Goal: Transaction & Acquisition: Purchase product/service

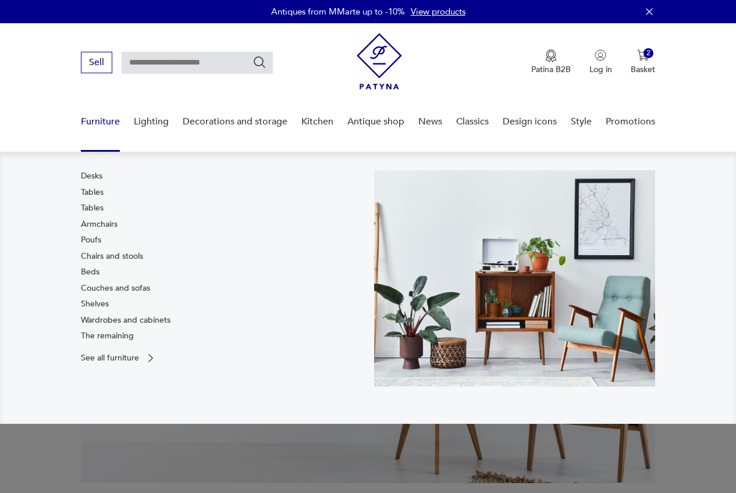
click at [86, 122] on font "Furniture" at bounding box center [100, 121] width 39 height 13
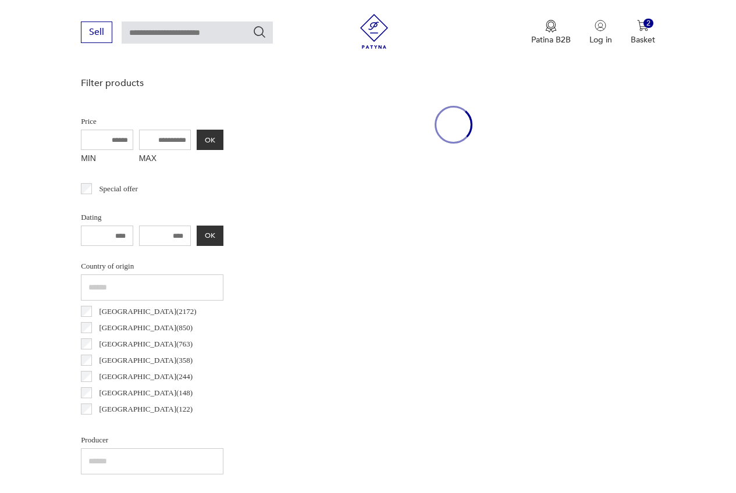
scroll to position [490, 0]
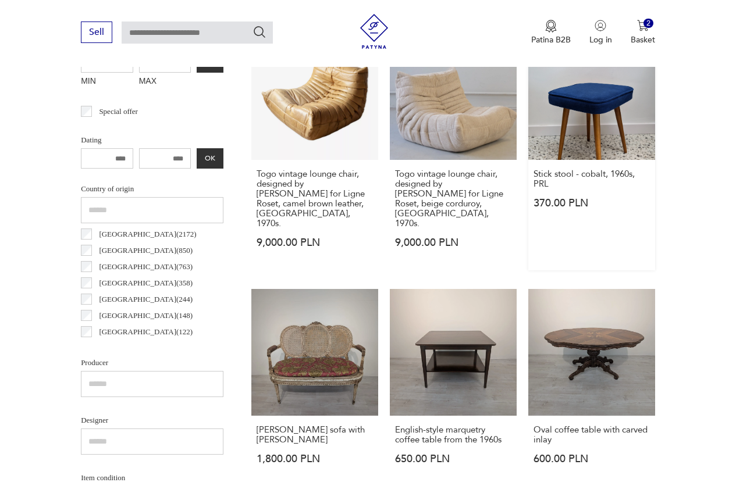
click at [547, 110] on link "Stick stool - cobalt, 1960s, PRL 370.00 PLN" at bounding box center [591, 151] width 127 height 237
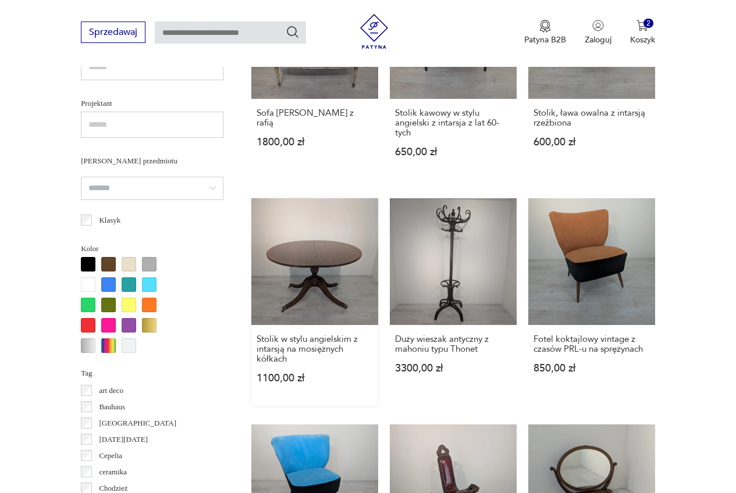
click at [321, 257] on link "Stolik w stylu angielskim z intarsją na mosiężnych kółkach 1100,00 zł" at bounding box center [314, 302] width 127 height 208
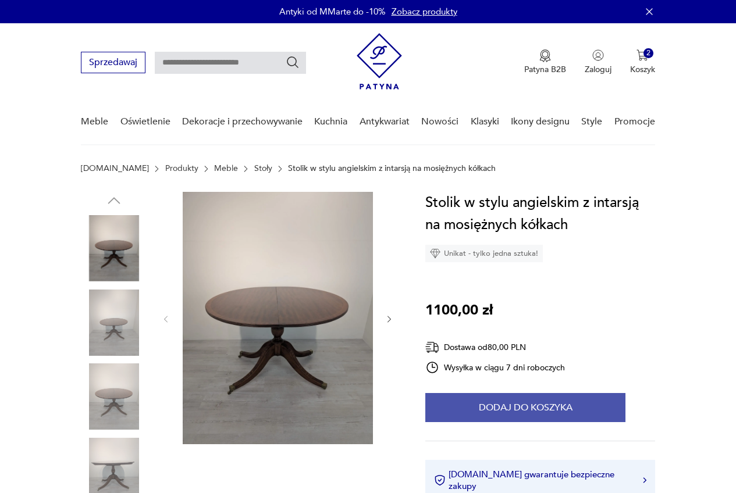
click at [495, 404] on button "Dodaj do koszyka" at bounding box center [525, 407] width 200 height 29
